Goal: Transaction & Acquisition: Subscribe to service/newsletter

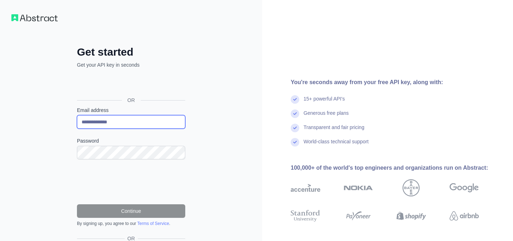
click at [111, 123] on input "**********" at bounding box center [131, 122] width 108 height 14
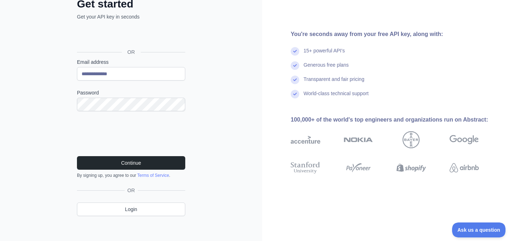
scroll to position [51, 0]
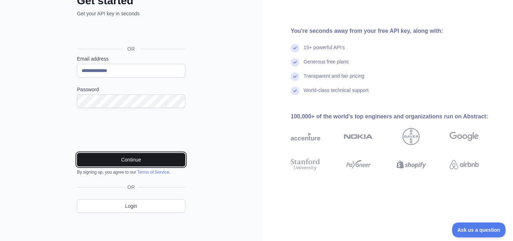
click at [128, 159] on button "Continue" at bounding box center [131, 160] width 108 height 14
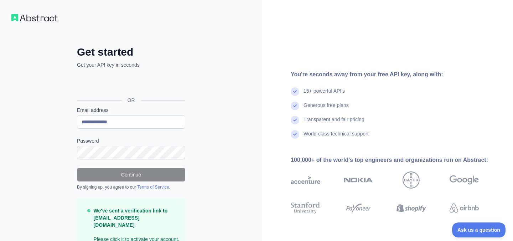
scroll to position [36, 0]
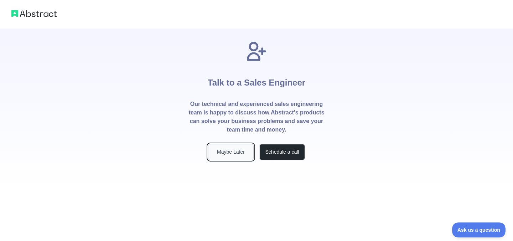
click at [229, 147] on button "Maybe Later" at bounding box center [231, 152] width 46 height 16
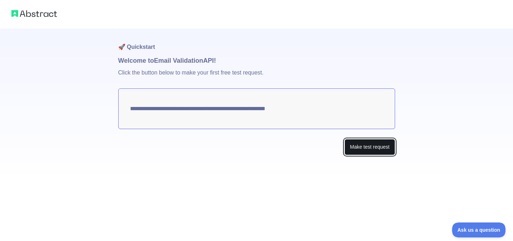
click at [390, 145] on button "Make test request" at bounding box center [369, 147] width 50 height 16
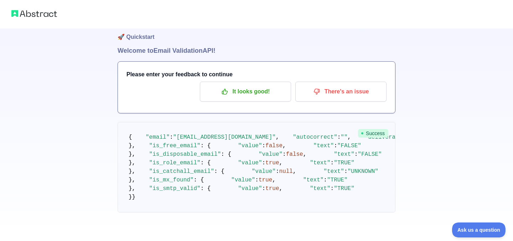
scroll to position [10, 0]
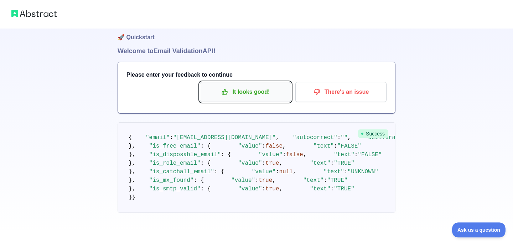
click at [222, 93] on icon "button" at bounding box center [224, 91] width 5 height 5
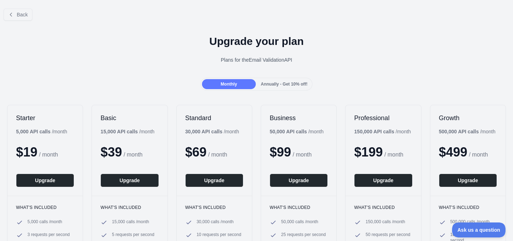
click at [291, 84] on span "Annually - Get 10% off!" at bounding box center [284, 84] width 47 height 5
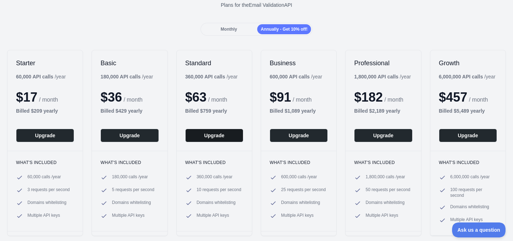
scroll to position [54, 0]
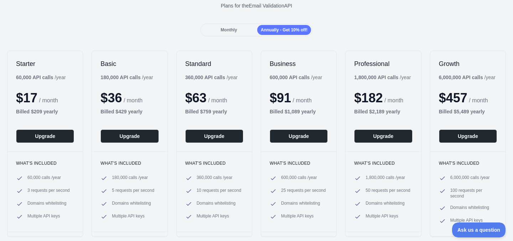
click at [235, 28] on span "Monthly" at bounding box center [228, 29] width 16 height 5
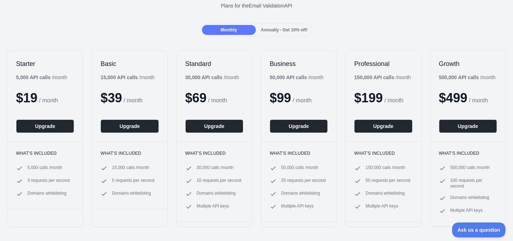
click at [295, 28] on span "Annually - Get 10% off!" at bounding box center [284, 29] width 47 height 5
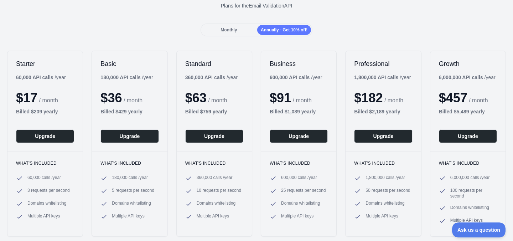
click at [295, 28] on span "Annually - Get 10% off!" at bounding box center [284, 29] width 47 height 5
click at [245, 26] on div "Monthly" at bounding box center [229, 30] width 54 height 10
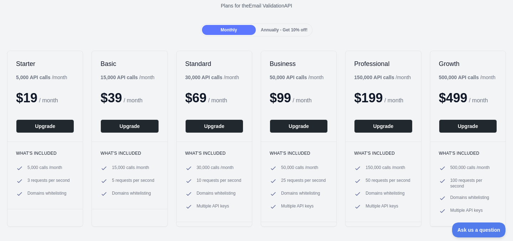
click at [279, 28] on span "Annually - Get 10% off!" at bounding box center [284, 29] width 47 height 5
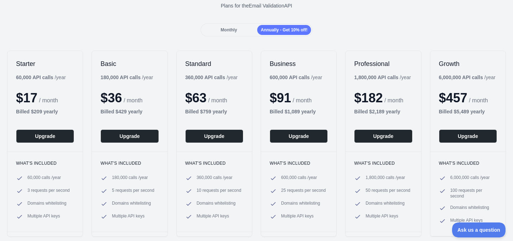
click at [230, 27] on span "Monthly" at bounding box center [228, 29] width 16 height 5
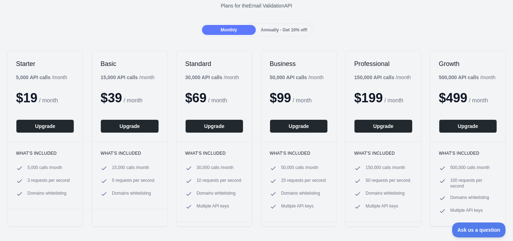
click at [275, 28] on span "Annually - Get 10% off!" at bounding box center [284, 29] width 47 height 5
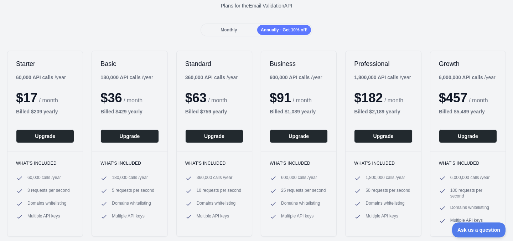
click at [228, 27] on span "Monthly" at bounding box center [228, 29] width 16 height 5
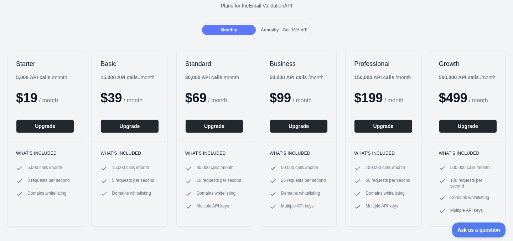
click at [283, 30] on span "Annually - Get 10% off!" at bounding box center [284, 29] width 47 height 5
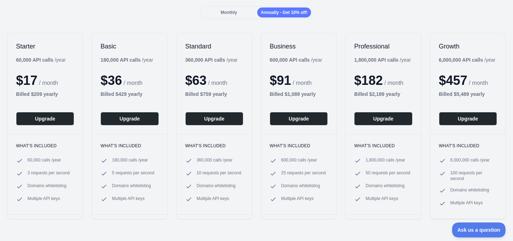
scroll to position [72, 0]
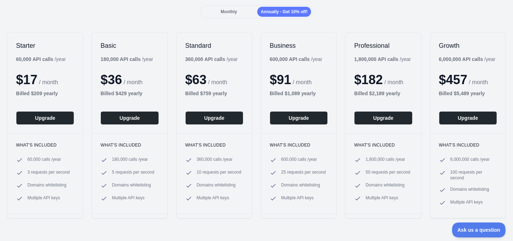
click at [222, 13] on span "Monthly" at bounding box center [228, 11] width 16 height 5
